Goal: Information Seeking & Learning: Learn about a topic

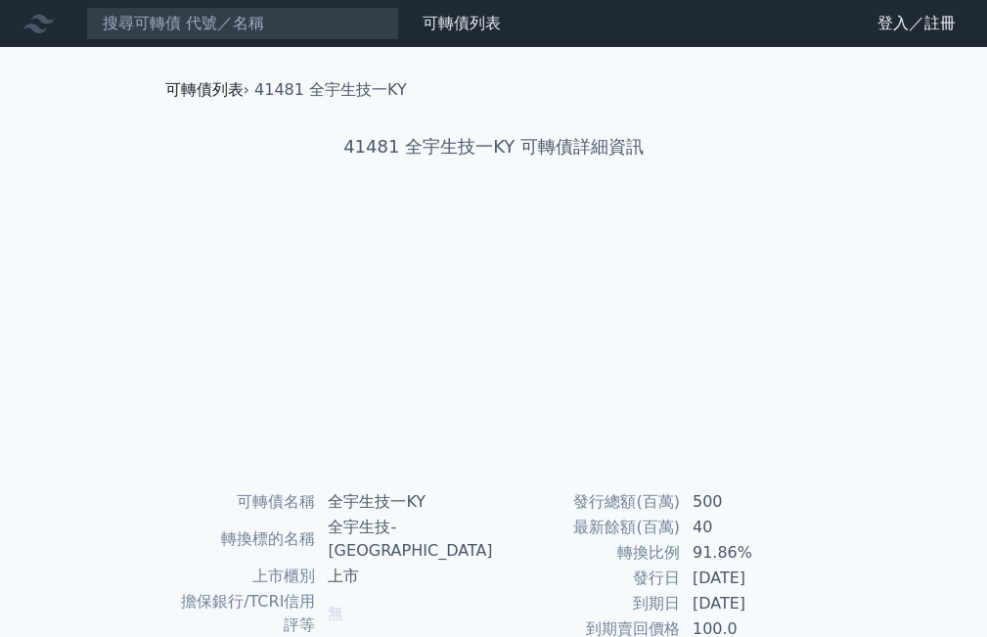
click at [205, 87] on link "可轉債列表" at bounding box center [204, 89] width 78 height 19
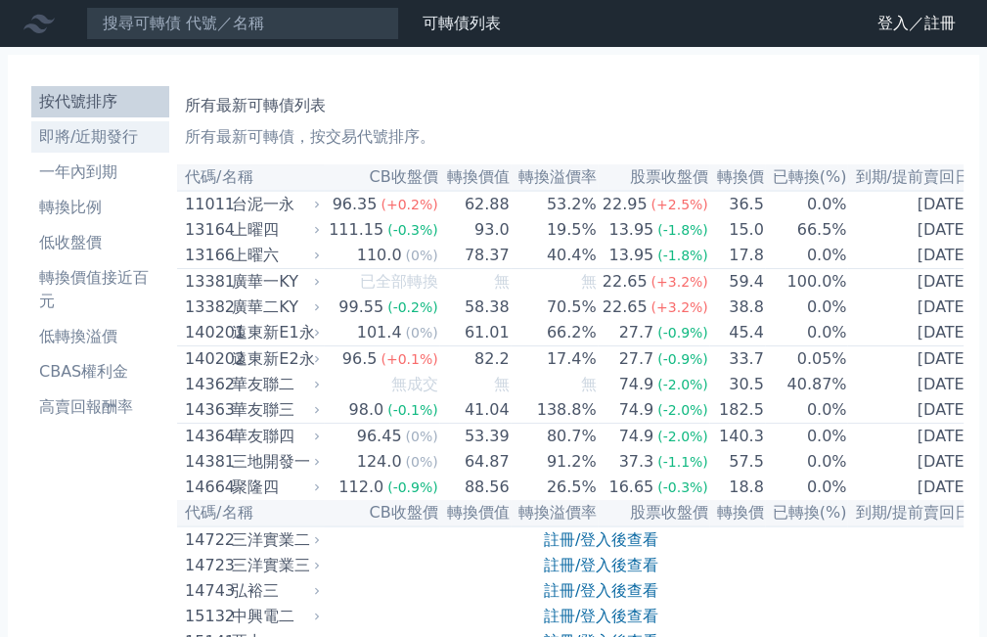
click at [92, 140] on li "即將/近期發行" at bounding box center [100, 136] width 138 height 23
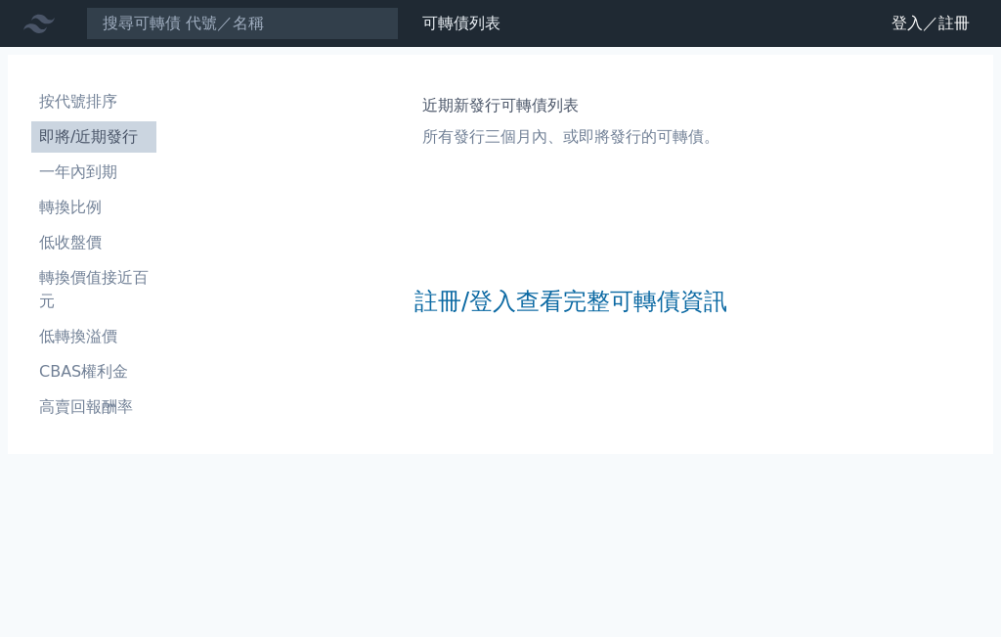
click at [442, 297] on link "註冊/登入查看完整可轉債資訊" at bounding box center [571, 301] width 313 height 31
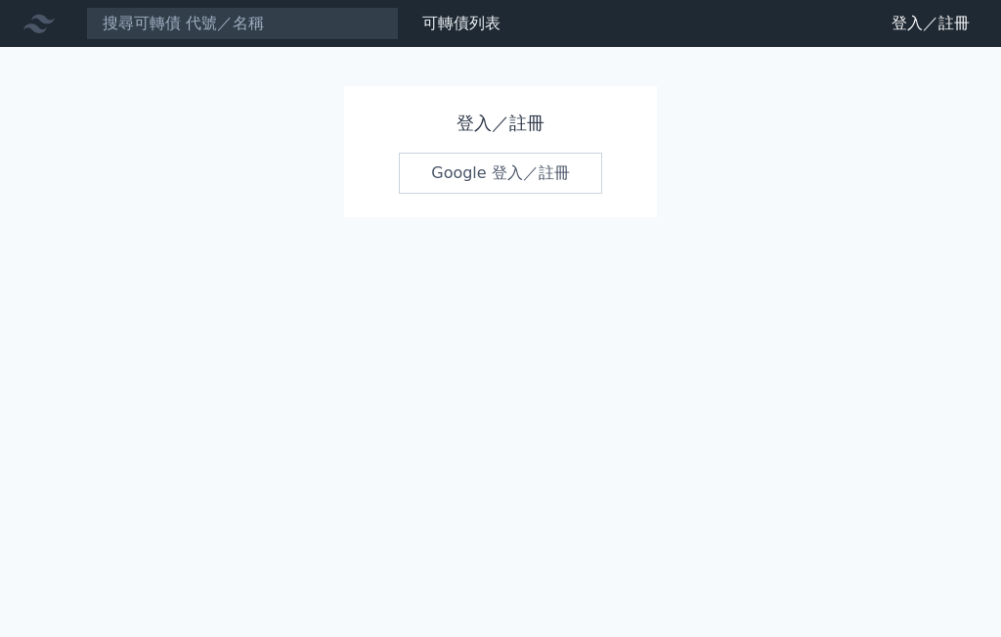
click at [504, 181] on link "Google 登入／註冊" at bounding box center [500, 173] width 203 height 41
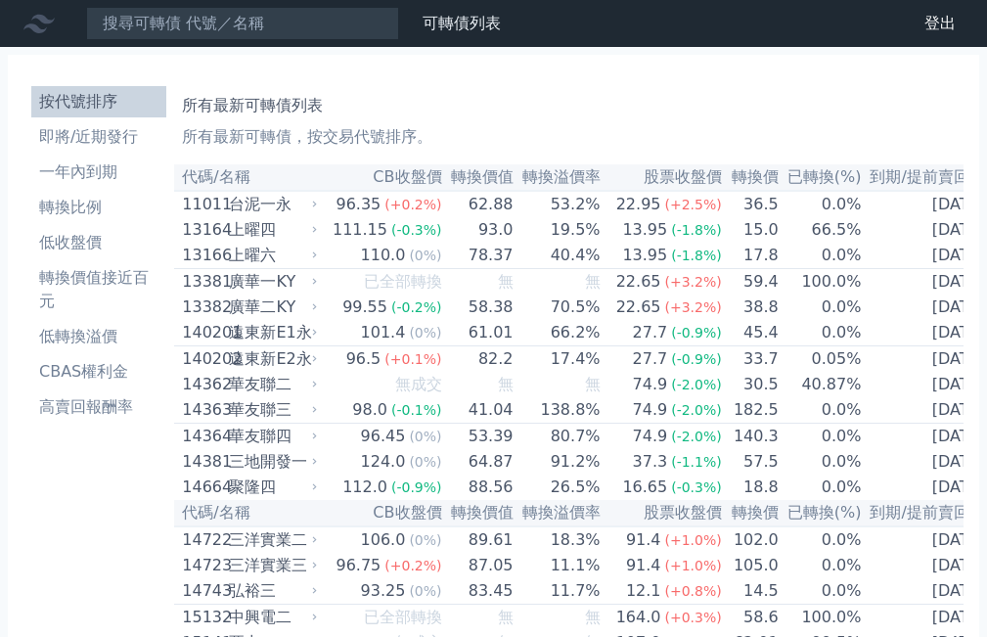
click at [76, 139] on li "即將/近期發行" at bounding box center [98, 136] width 135 height 23
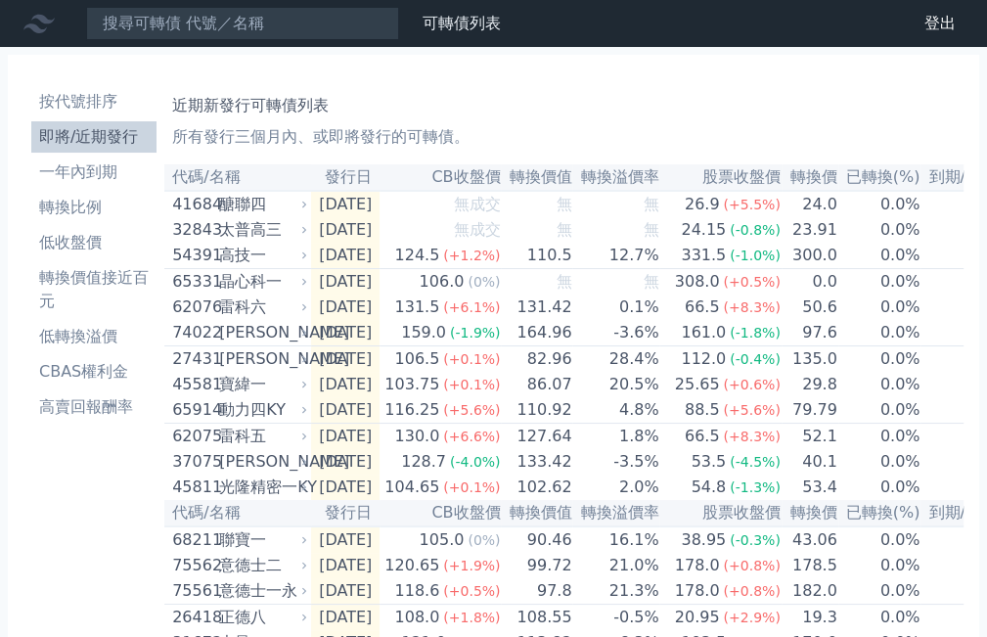
click at [361, 234] on td "[DATE]" at bounding box center [345, 229] width 68 height 25
click at [268, 236] on div "太普高三" at bounding box center [261, 229] width 84 height 23
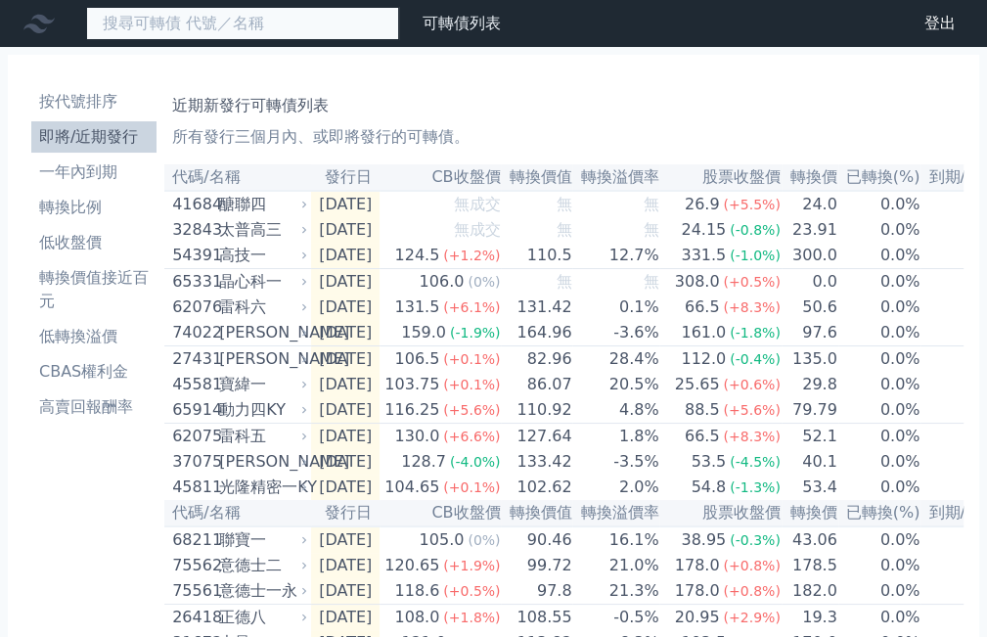
click at [266, 29] on input at bounding box center [242, 23] width 313 height 33
type input "32843"
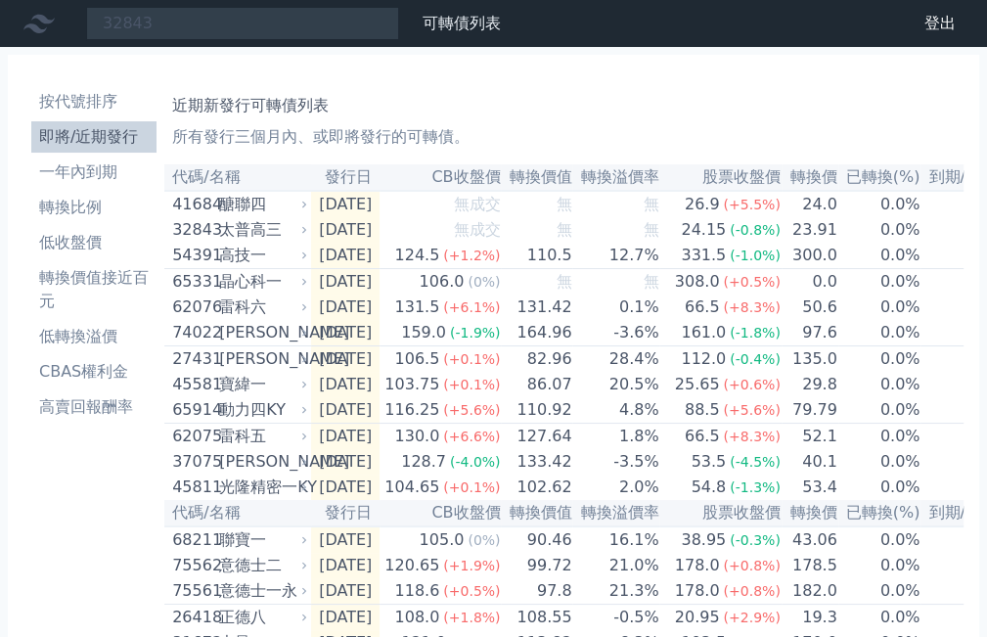
click at [229, 207] on div "醣聯四" at bounding box center [261, 204] width 84 height 23
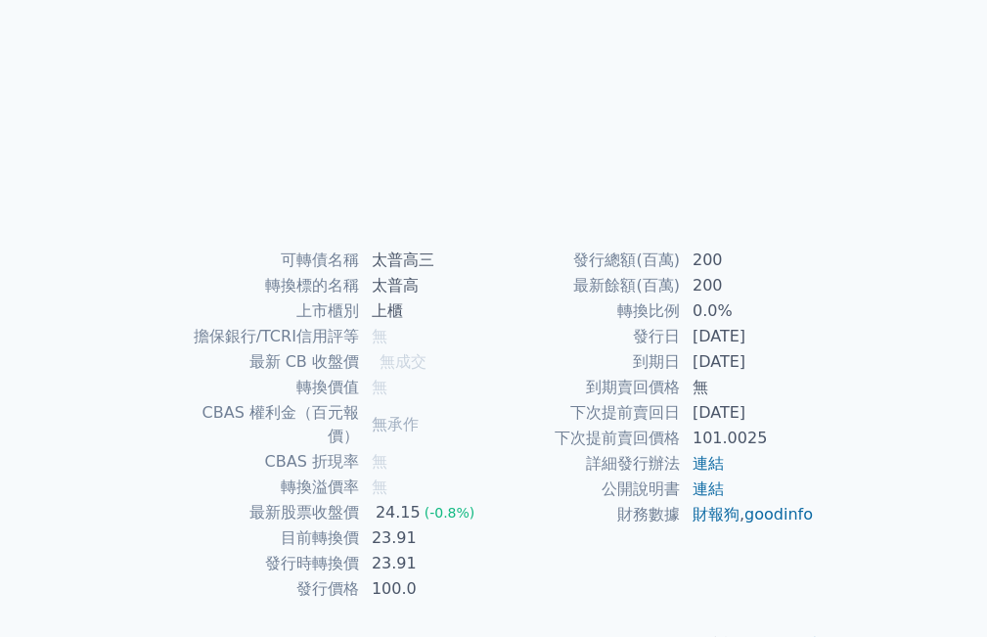
scroll to position [269, 0]
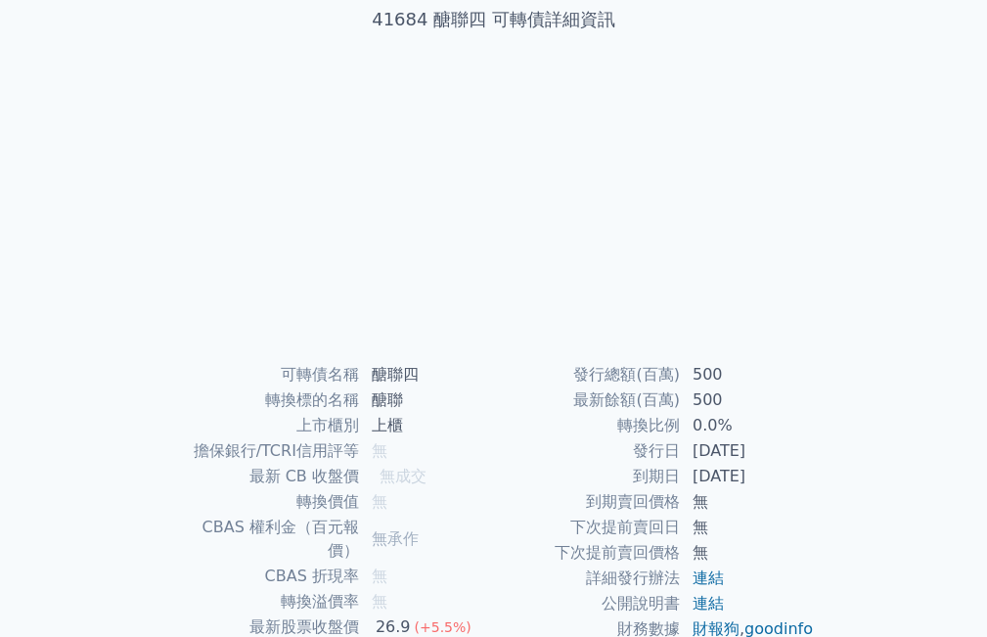
scroll to position [269, 0]
